Goal: Task Accomplishment & Management: Complete application form

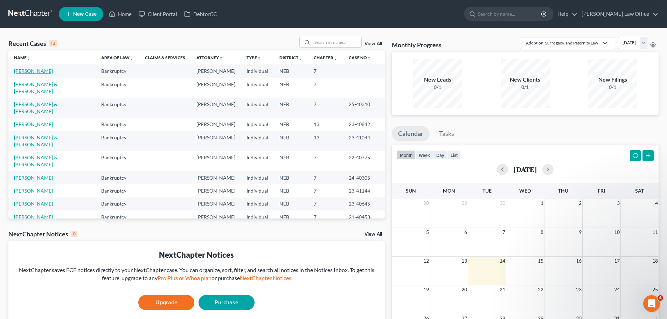
click at [39, 70] on link "[PERSON_NAME]" at bounding box center [33, 71] width 39 height 6
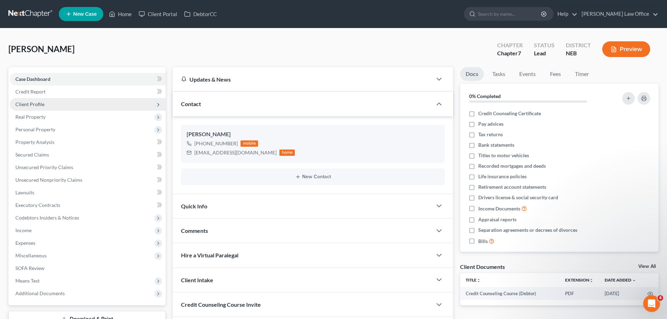
click at [56, 105] on span "Client Profile" at bounding box center [88, 104] width 156 height 13
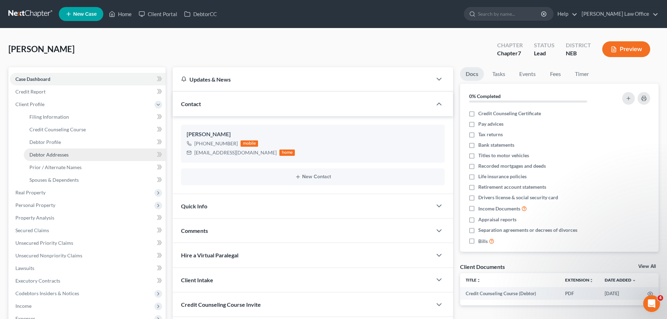
click at [44, 151] on link "Debtor Addresses" at bounding box center [95, 154] width 142 height 13
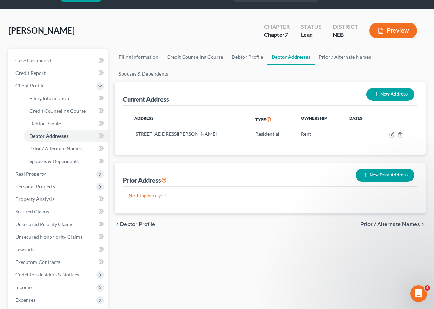
scroll to position [35, 0]
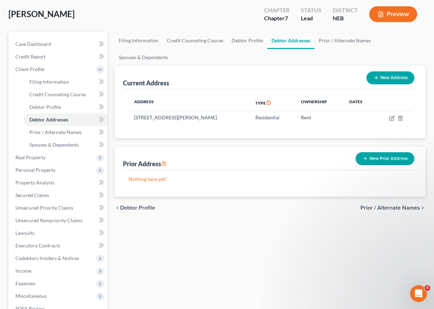
click at [387, 158] on button "New Prior Address" at bounding box center [384, 158] width 59 height 13
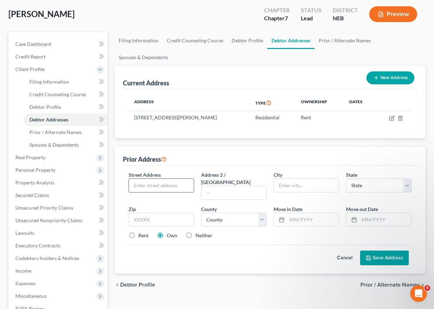
click at [143, 185] on input "text" at bounding box center [161, 185] width 65 height 13
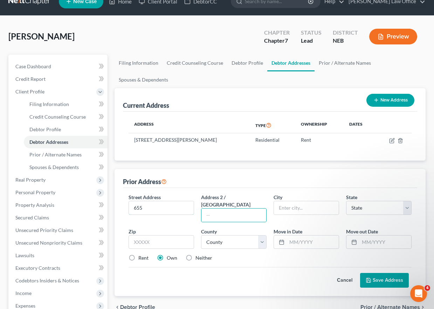
click at [142, 189] on div "Street Address * 655 Address 2 / [GEOGRAPHIC_DATA] * State * State [US_STATE] A…" at bounding box center [270, 242] width 294 height 108
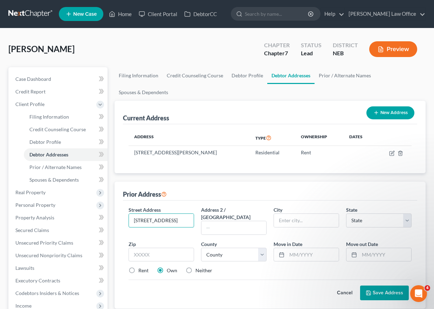
type input "[STREET_ADDRESS]"
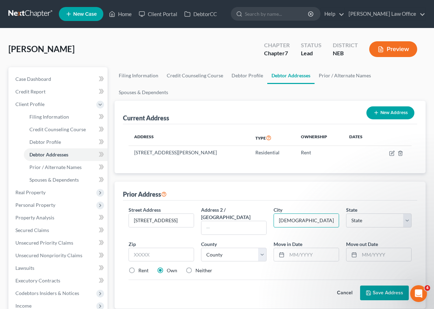
type input "[DEMOGRAPHIC_DATA]"
select select "17"
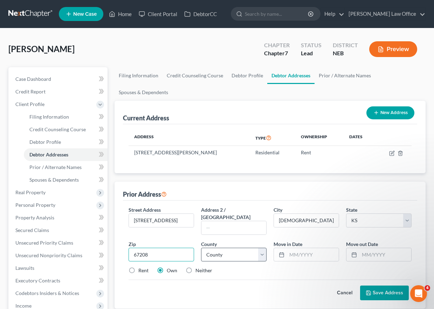
type input "67208"
click at [256, 248] on select "County [GEOGRAPHIC_DATA] [GEOGRAPHIC_DATA] [GEOGRAPHIC_DATA] [GEOGRAPHIC_DATA] …" at bounding box center [233, 255] width 65 height 14
type input "Wichita"
click at [259, 248] on select "County [GEOGRAPHIC_DATA] [GEOGRAPHIC_DATA] [GEOGRAPHIC_DATA] [GEOGRAPHIC_DATA] …" at bounding box center [233, 255] width 65 height 14
click at [295, 251] on input "text" at bounding box center [313, 254] width 52 height 13
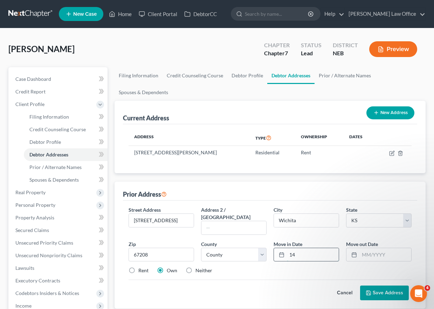
type input "1"
type input "[DATE]"
click at [364, 248] on input "text" at bounding box center [385, 254] width 52 height 13
type input "[DATE]"
drag, startPoint x: 236, startPoint y: 277, endPoint x: 230, endPoint y: 271, distance: 8.2
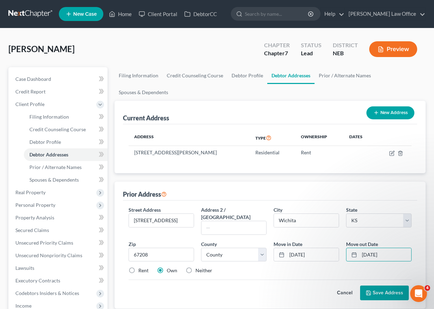
click at [237, 280] on div "Cancel Save Address" at bounding box center [269, 290] width 283 height 21
click at [141, 267] on label "Rent" at bounding box center [143, 270] width 10 height 7
click at [141, 267] on input "Rent" at bounding box center [143, 269] width 5 height 5
radio input "true"
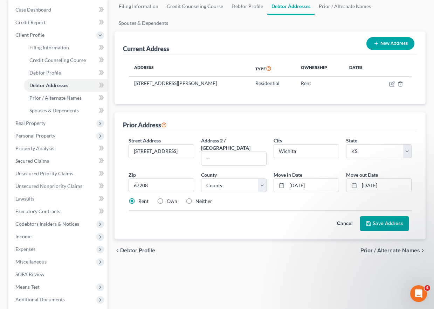
scroll to position [105, 0]
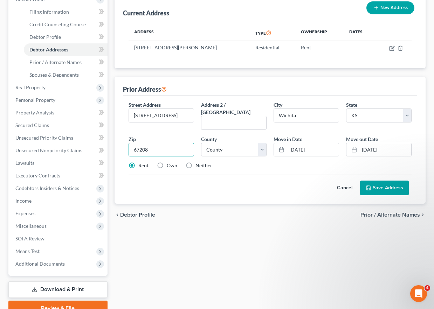
drag, startPoint x: 155, startPoint y: 143, endPoint x: 110, endPoint y: 140, distance: 45.3
click at [110, 140] on div "Petition Navigation Case Dashboard Payments Invoices Payments Payments Credit R…" at bounding box center [217, 139] width 424 height 354
click at [222, 143] on select "County [GEOGRAPHIC_DATA] [GEOGRAPHIC_DATA] [GEOGRAPHIC_DATA] [GEOGRAPHIC_DATA] …" at bounding box center [233, 150] width 65 height 14
select select "86"
click at [201, 143] on select "County [GEOGRAPHIC_DATA] [GEOGRAPHIC_DATA] [GEOGRAPHIC_DATA] [GEOGRAPHIC_DATA] …" at bounding box center [233, 150] width 65 height 14
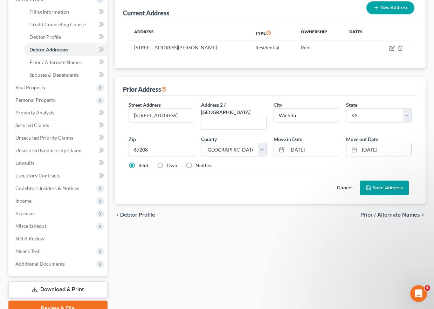
click at [379, 183] on button "Save Address" at bounding box center [384, 188] width 49 height 15
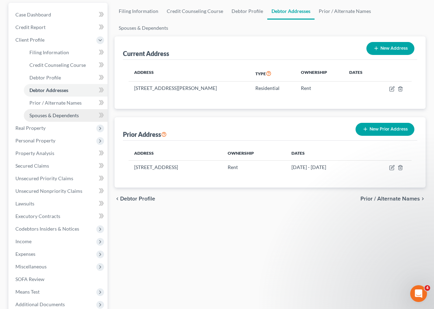
scroll to position [70, 0]
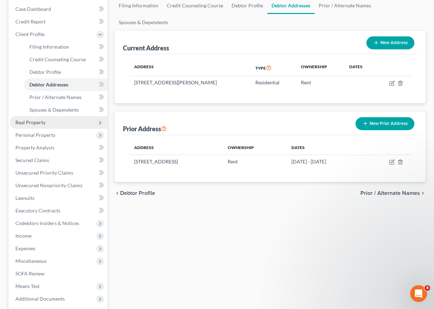
click at [49, 125] on span "Real Property" at bounding box center [59, 122] width 98 height 13
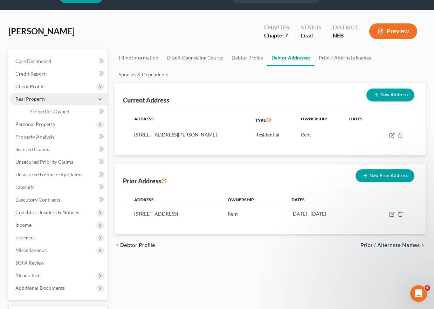
scroll to position [0, 0]
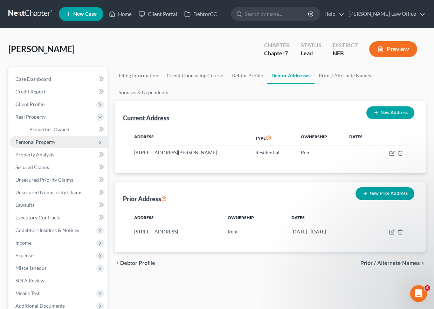
click at [32, 140] on span "Personal Property" at bounding box center [35, 142] width 40 height 6
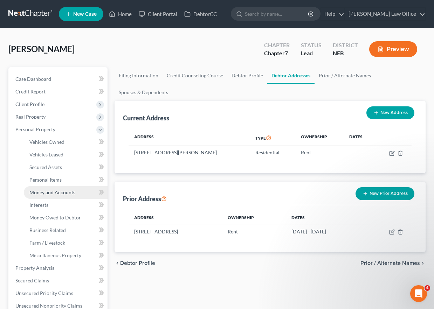
click at [47, 195] on link "Money and Accounts" at bounding box center [66, 192] width 84 height 13
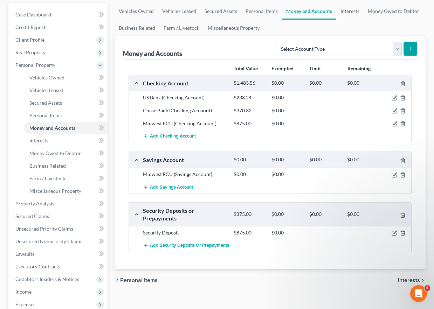
scroll to position [70, 0]
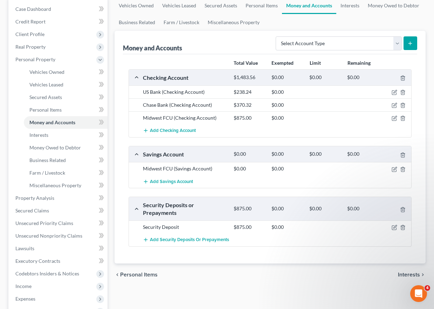
click at [334, 175] on div "Add Savings Account" at bounding box center [275, 181] width 272 height 13
click at [392, 168] on icon "button" at bounding box center [394, 169] width 4 height 4
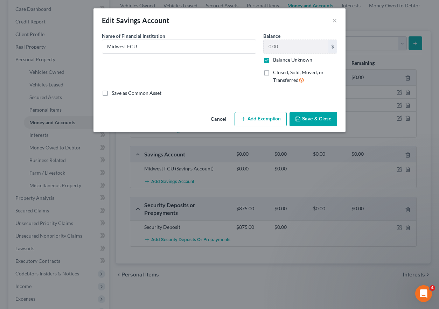
drag, startPoint x: 268, startPoint y: 65, endPoint x: 269, endPoint y: 61, distance: 4.2
click at [273, 62] on label "Balance Unknown" at bounding box center [292, 59] width 39 height 7
click at [273, 59] on label "Balance Unknown" at bounding box center [292, 59] width 39 height 7
click at [276, 59] on input "Balance Unknown" at bounding box center [278, 58] width 5 height 5
checkbox input "false"
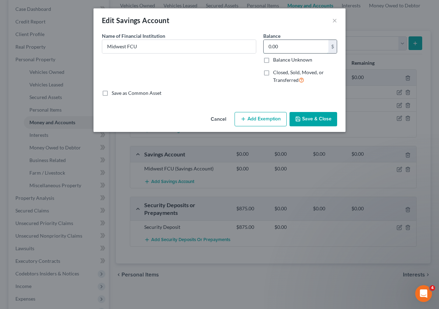
click at [276, 40] on input "0.00" at bounding box center [296, 46] width 65 height 13
type input "12.22"
click at [188, 88] on div "Name of Financial Institution * Midwest FCU" at bounding box center [178, 60] width 161 height 57
click at [319, 117] on button "Save & Close" at bounding box center [314, 119] width 48 height 15
